Goal: Task Accomplishment & Management: Complete application form

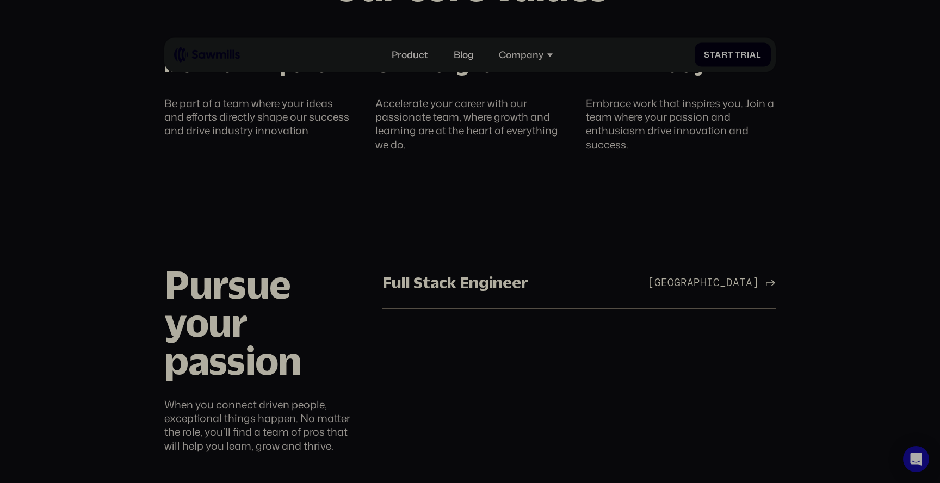
scroll to position [611, 0]
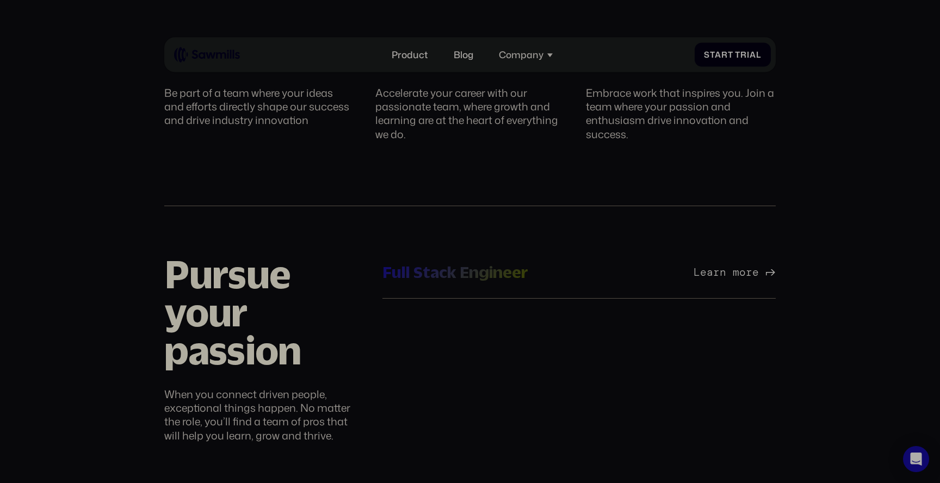
click at [648, 269] on div "San Francisco Bay Area Learn more" at bounding box center [711, 272] width 127 height 13
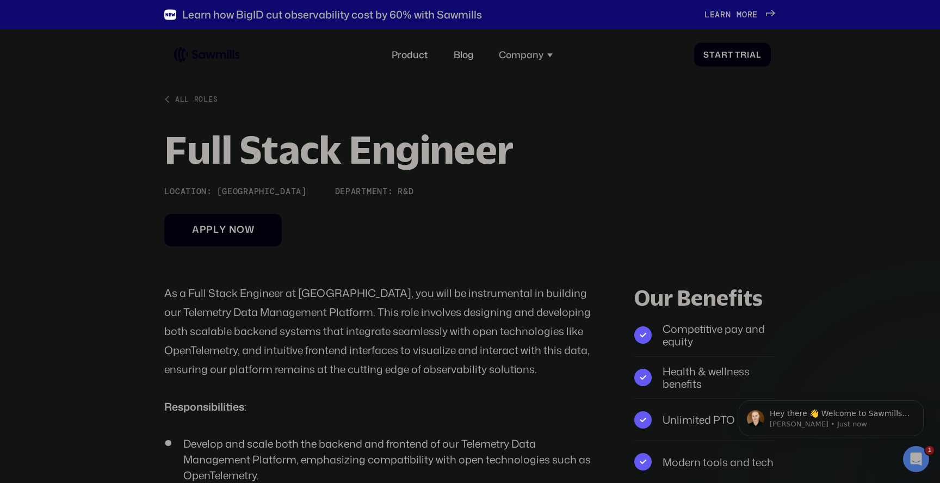
click at [246, 244] on link "A p p l y n o w A p p l y n o w" at bounding box center [223, 230] width 118 height 33
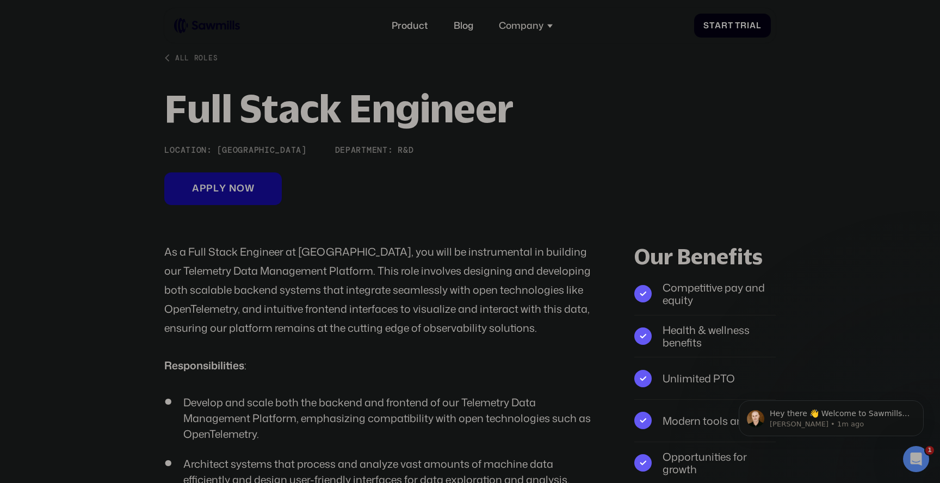
scroll to position [45, 0]
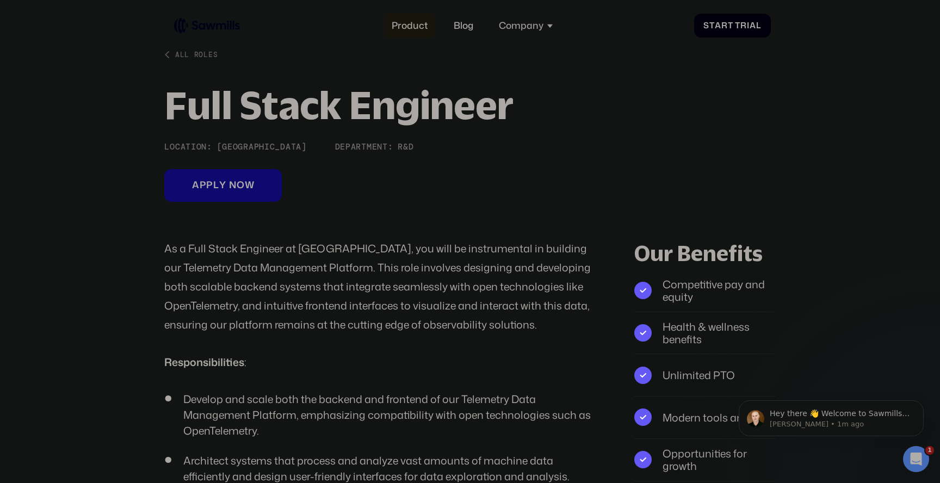
click at [409, 27] on link "Product" at bounding box center [410, 26] width 50 height 26
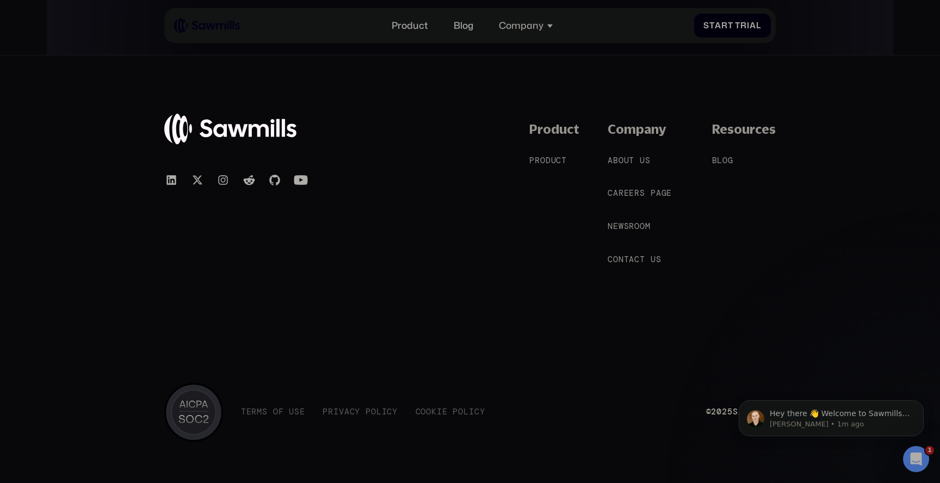
scroll to position [4786, 0]
